Goal: Check status: Check status

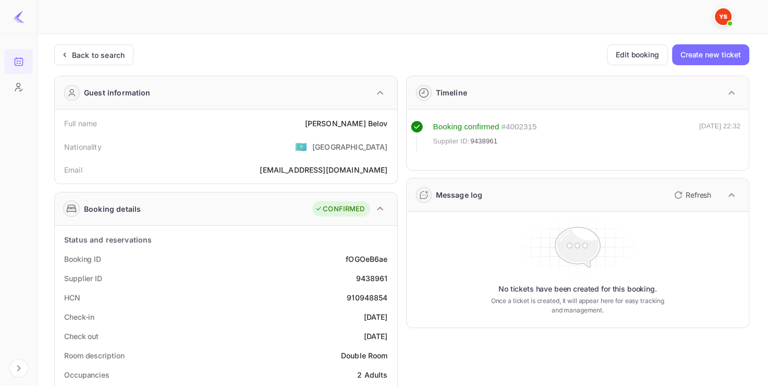
click at [99, 56] on div "Back to search" at bounding box center [98, 55] width 53 height 11
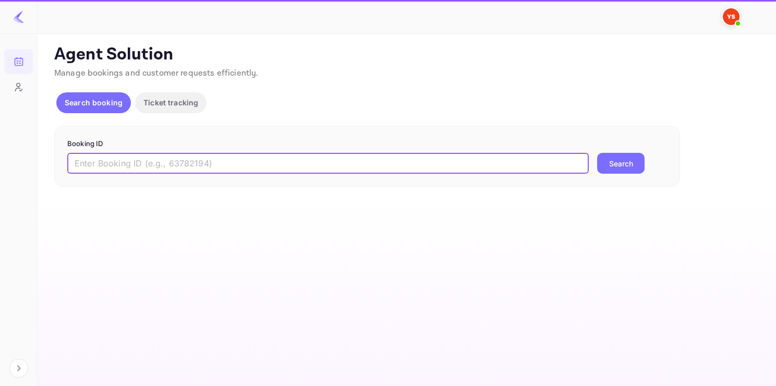
click at [138, 165] on input "text" at bounding box center [327, 163] width 521 height 21
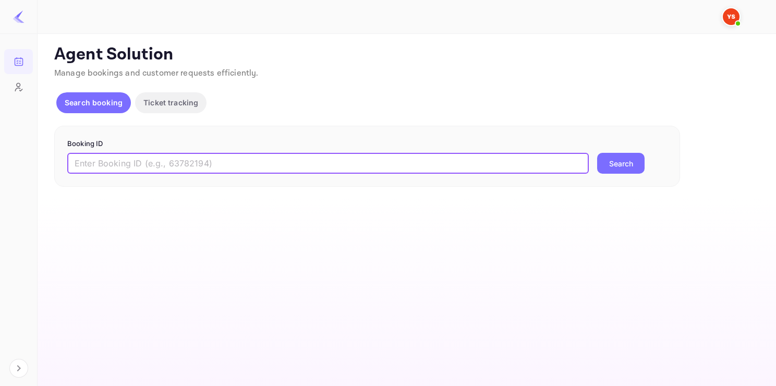
paste input "9655846"
type input "9655846"
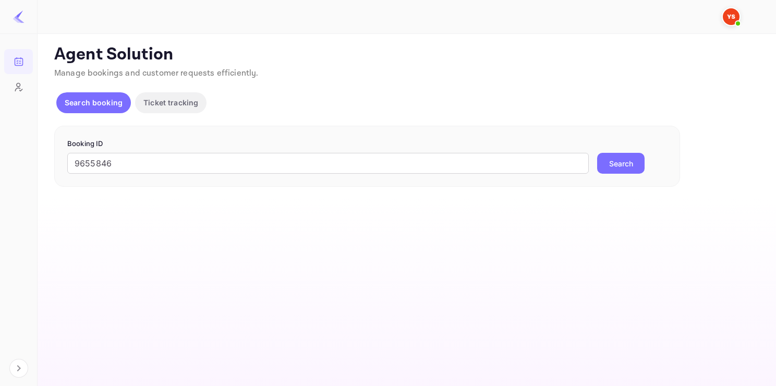
click at [619, 166] on button "Search" at bounding box center [620, 163] width 47 height 21
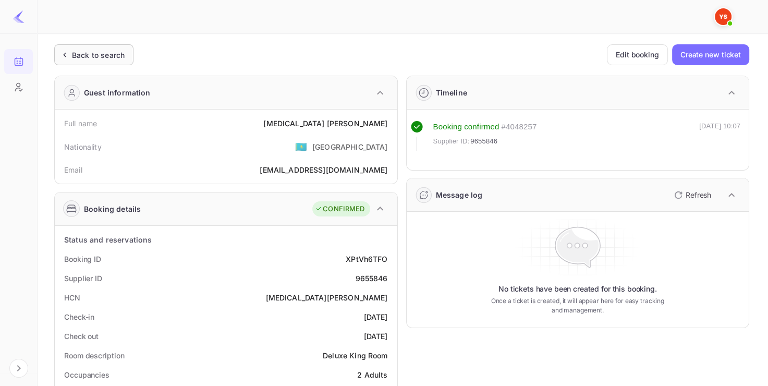
click at [97, 53] on div "Back to search" at bounding box center [98, 55] width 53 height 11
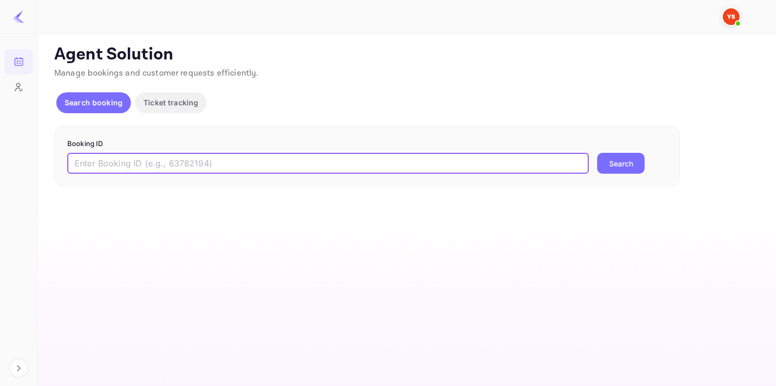
paste input "9641720"
click at [165, 161] on input "9641720" at bounding box center [327, 163] width 521 height 21
type input "9641720"
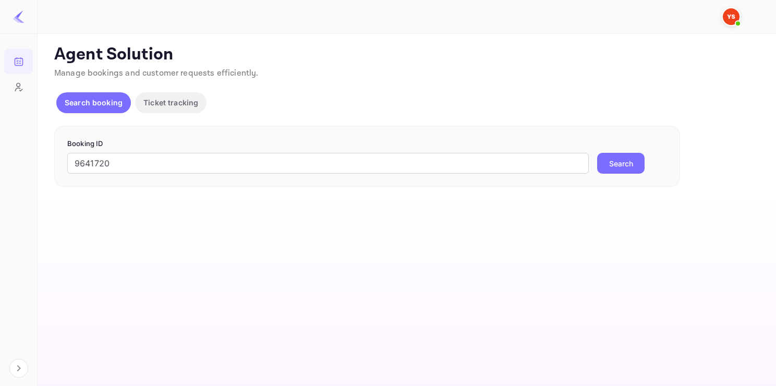
click at [615, 164] on button "Search" at bounding box center [620, 163] width 47 height 21
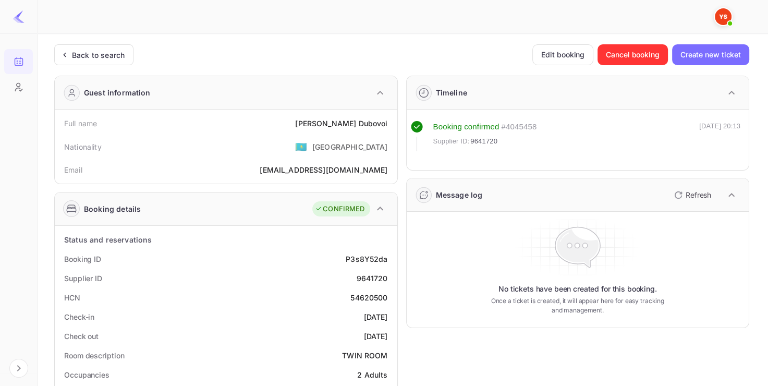
drag, startPoint x: 105, startPoint y: 66, endPoint x: 110, endPoint y: 58, distance: 8.7
click at [110, 58] on div "Back to search" at bounding box center [98, 55] width 53 height 11
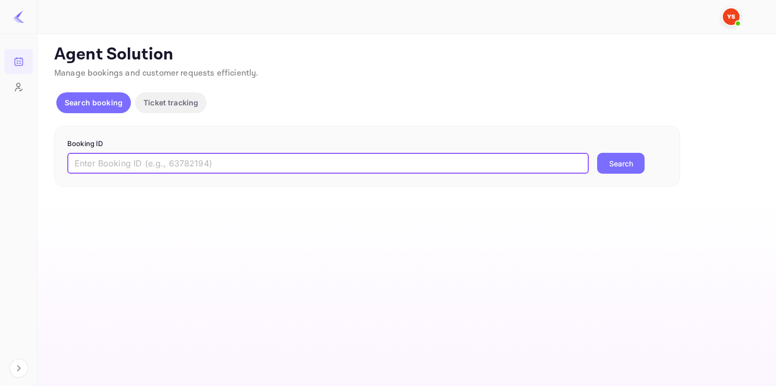
paste input "9559925"
click at [204, 154] on input "9559925" at bounding box center [327, 163] width 521 height 21
type input "9559925"
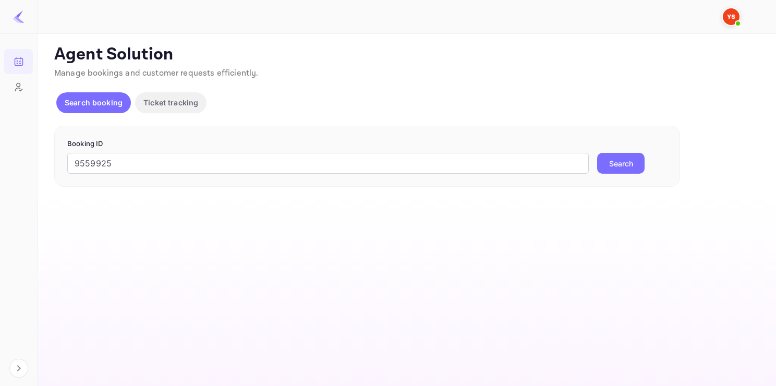
click at [624, 153] on button "Search" at bounding box center [620, 163] width 47 height 21
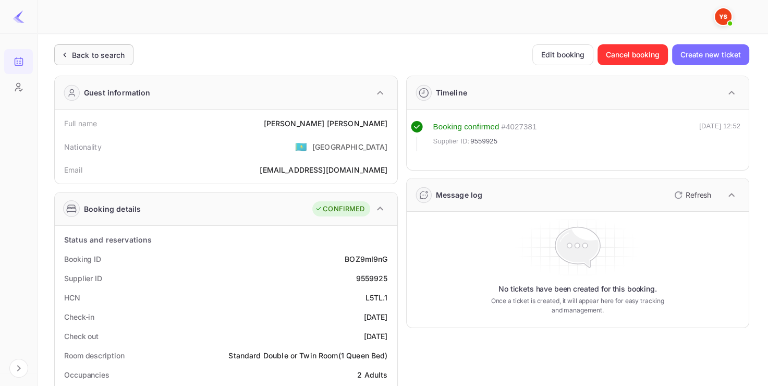
click at [113, 55] on div "Back to search" at bounding box center [98, 55] width 53 height 11
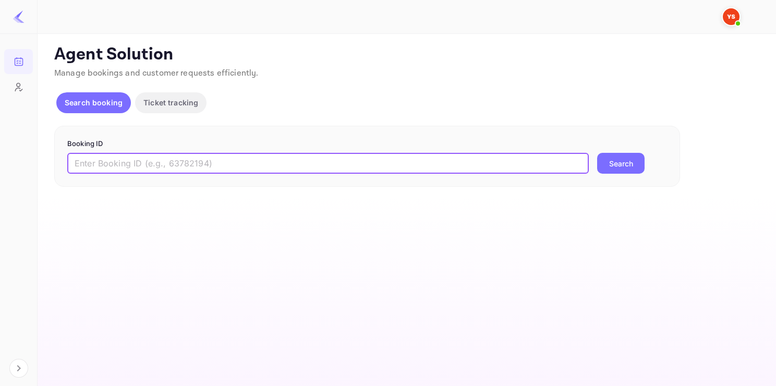
paste input "9574951"
click at [163, 159] on input "text" at bounding box center [327, 163] width 521 height 21
type input "9574951"
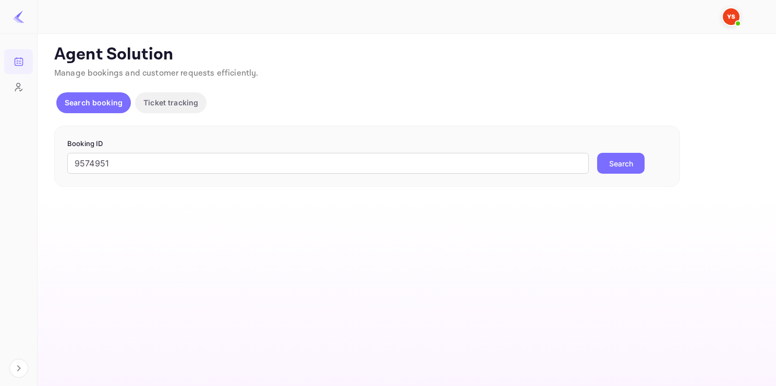
click at [614, 159] on button "Search" at bounding box center [620, 163] width 47 height 21
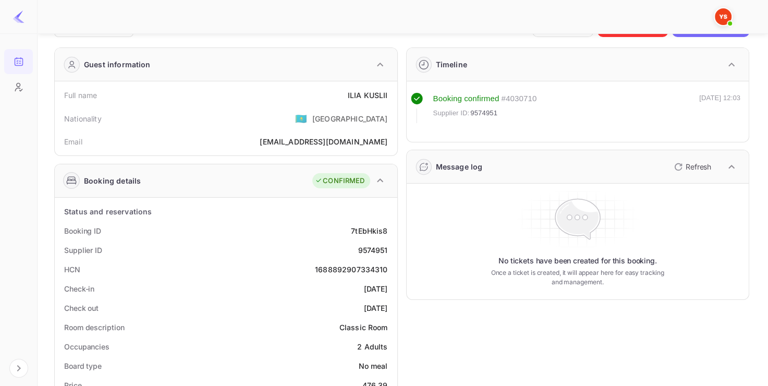
scroll to position [29, 0]
